Goal: Transaction & Acquisition: Download file/media

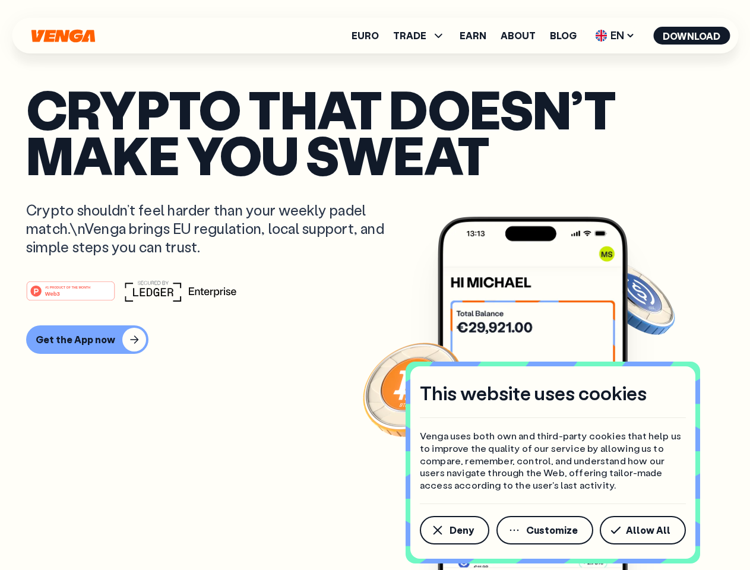
click at [375, 285] on div "#1 PRODUCT OF THE MONTH Web3" at bounding box center [375, 290] width 698 height 21
click at [454, 531] on span "Deny" at bounding box center [462, 531] width 24 height 10
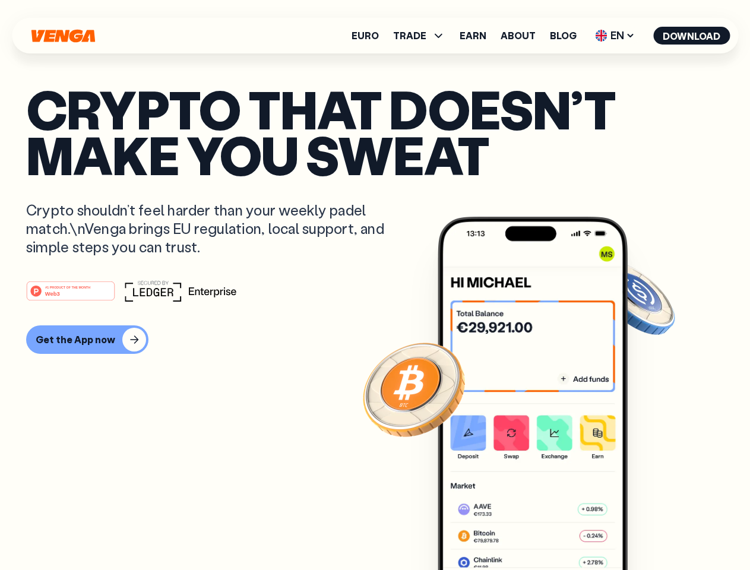
click at [546, 531] on img at bounding box center [533, 416] width 190 height 398
click at [645, 531] on article "Crypto that doesn’t make you sweat Crypto shouldn’t feel harder than your weekl…" at bounding box center [375, 309] width 698 height 446
click at [423, 36] on span "TRADE" at bounding box center [409, 36] width 33 height 10
click at [616, 36] on span "EN" at bounding box center [615, 35] width 48 height 19
click at [692, 36] on button "Download" at bounding box center [692, 36] width 77 height 18
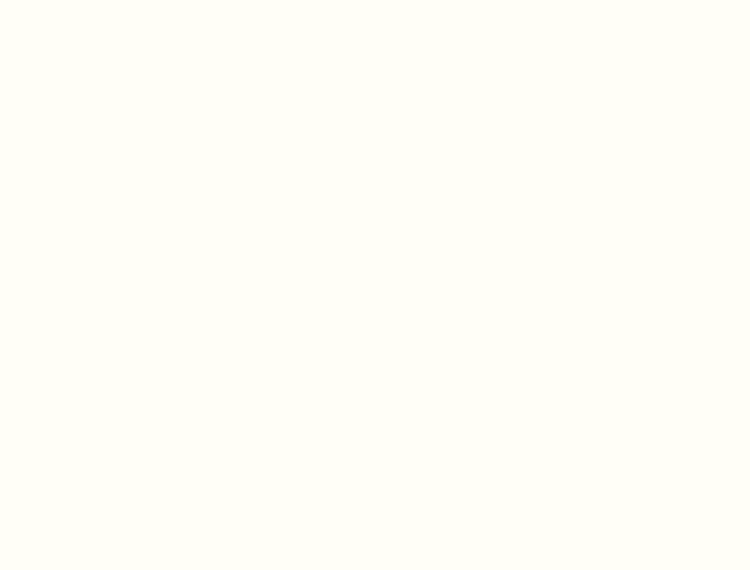
click at [375, 0] on html "This website uses cookies Venga uses both own and third-party cookies that help…" at bounding box center [375, 0] width 750 height 0
click at [86, 0] on html "This website uses cookies Venga uses both own and third-party cookies that help…" at bounding box center [375, 0] width 750 height 0
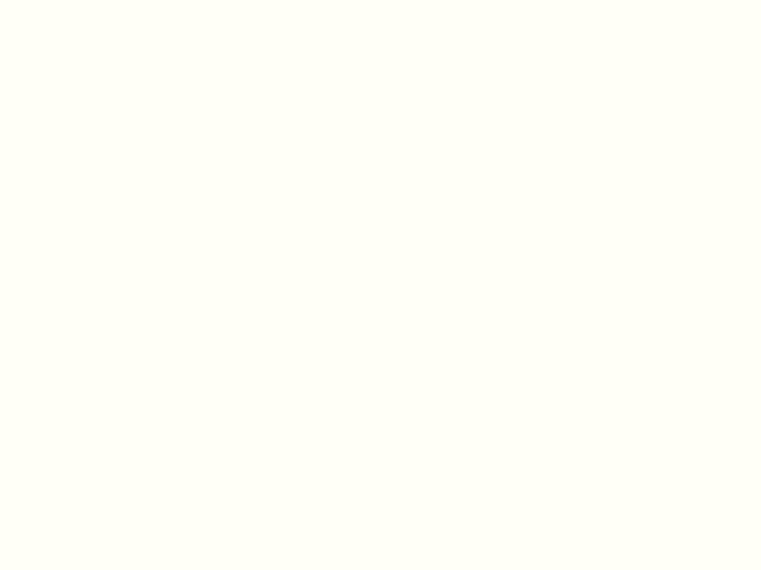
click at [72, 0] on html "This website uses cookies Venga uses both own and third-party cookies that help…" at bounding box center [380, 0] width 761 height 0
